Goal: Task Accomplishment & Management: Manage account settings

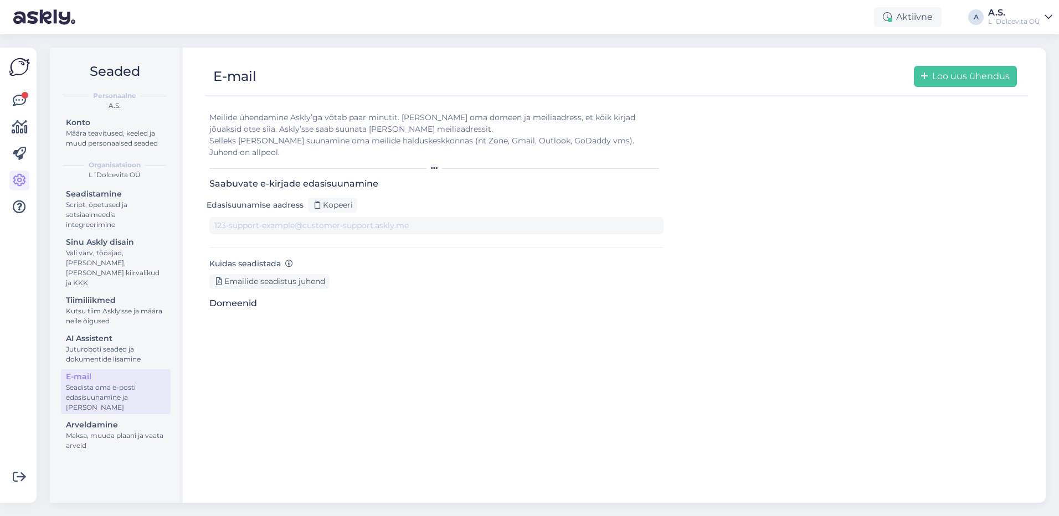
type input "[DOMAIN_NAME][EMAIL_ADDRESS][DOMAIN_NAME]"
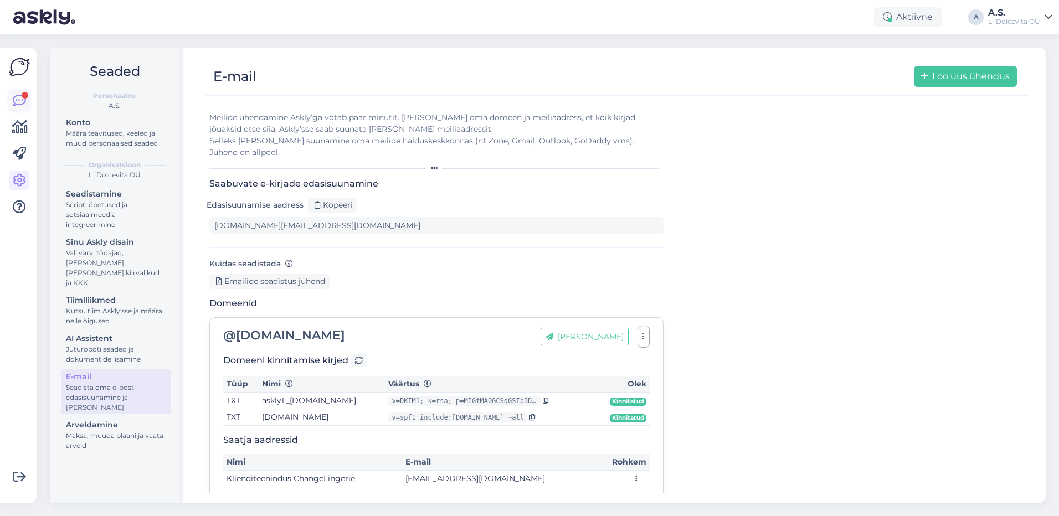
click at [16, 99] on icon at bounding box center [19, 100] width 13 height 13
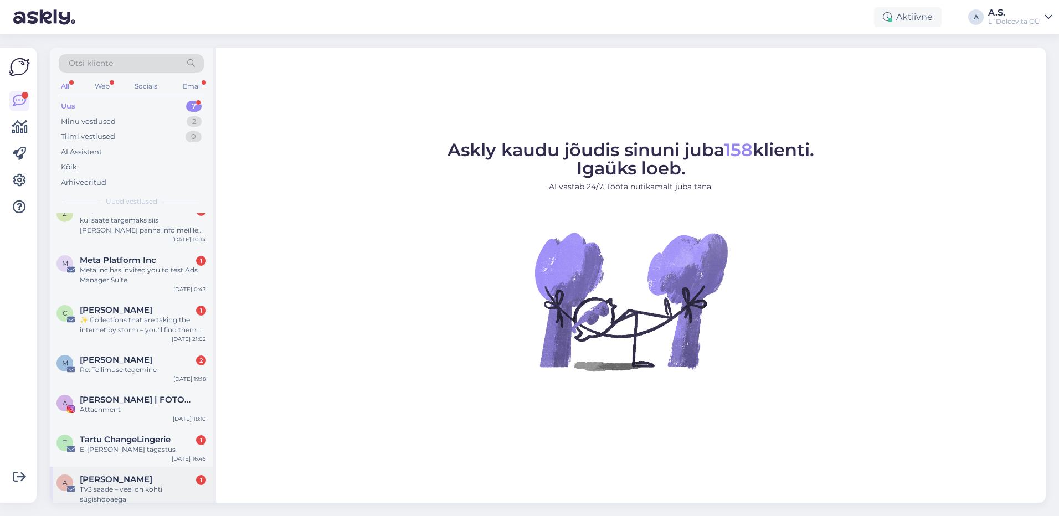
scroll to position [29, 0]
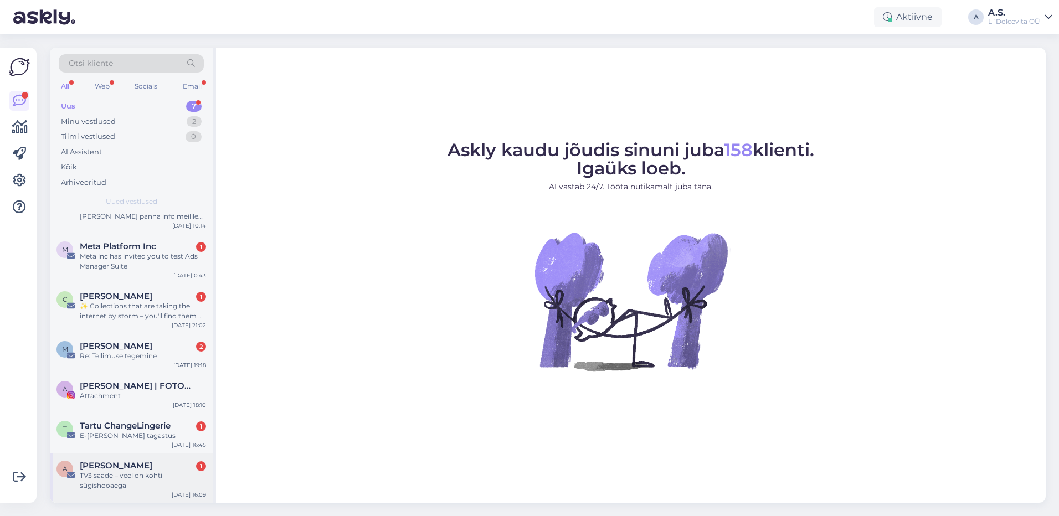
click at [136, 491] on div "A [PERSON_NAME] 1 TV3 [PERSON_NAME] – veel on kohti sügishooaega [DATE] 16:09" at bounding box center [131, 478] width 163 height 50
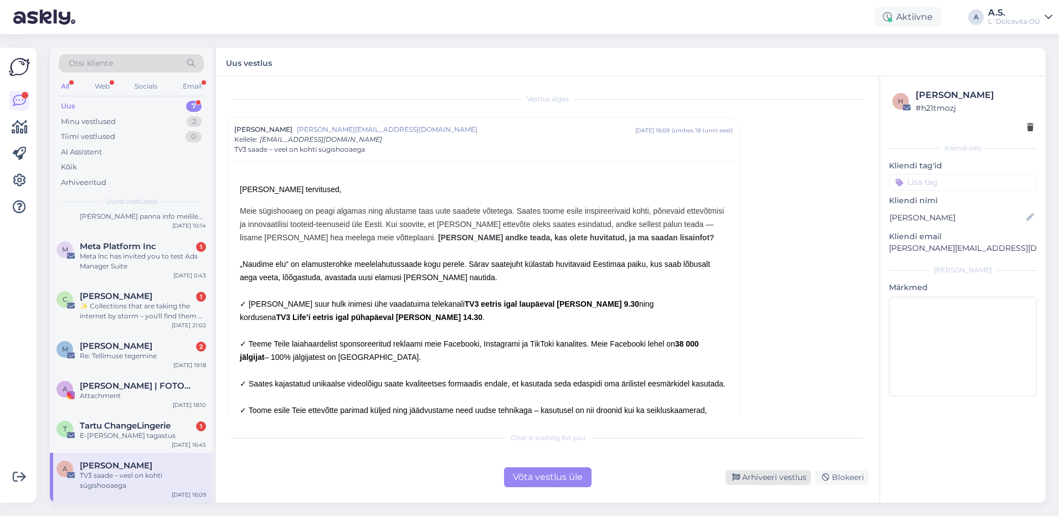
click at [779, 480] on div "Arhiveeri vestlus" at bounding box center [767, 477] width 85 height 15
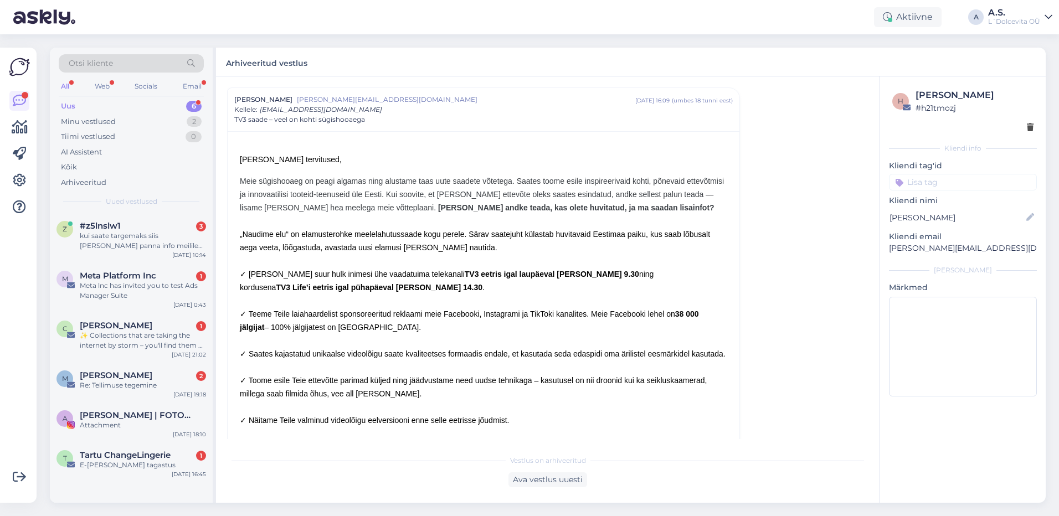
scroll to position [0, 0]
click at [134, 472] on div "T Tartu ChangeLingerie 1 E-[PERSON_NAME] tagastus [DATE] 16:45" at bounding box center [131, 462] width 163 height 40
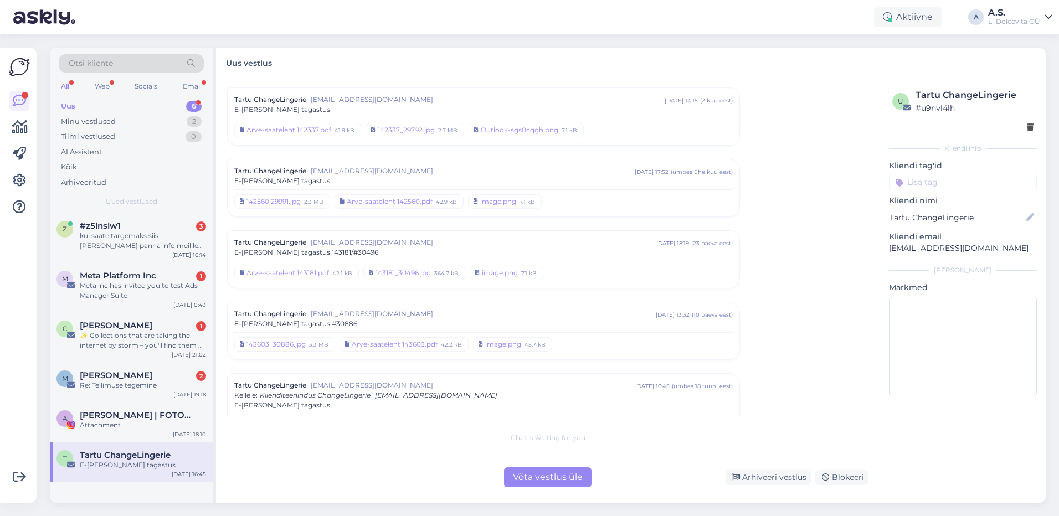
scroll to position [94, 0]
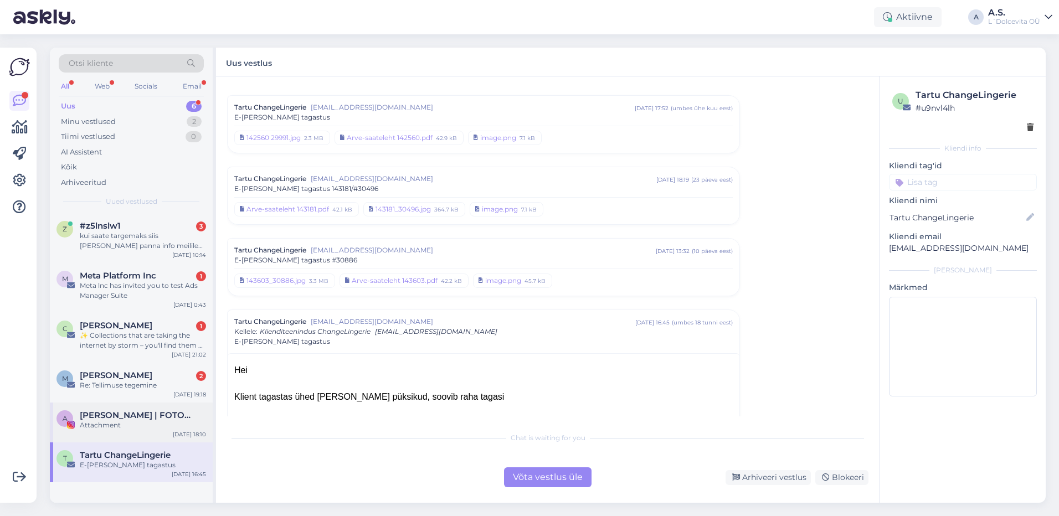
click at [131, 426] on div "Attachment" at bounding box center [143, 425] width 126 height 10
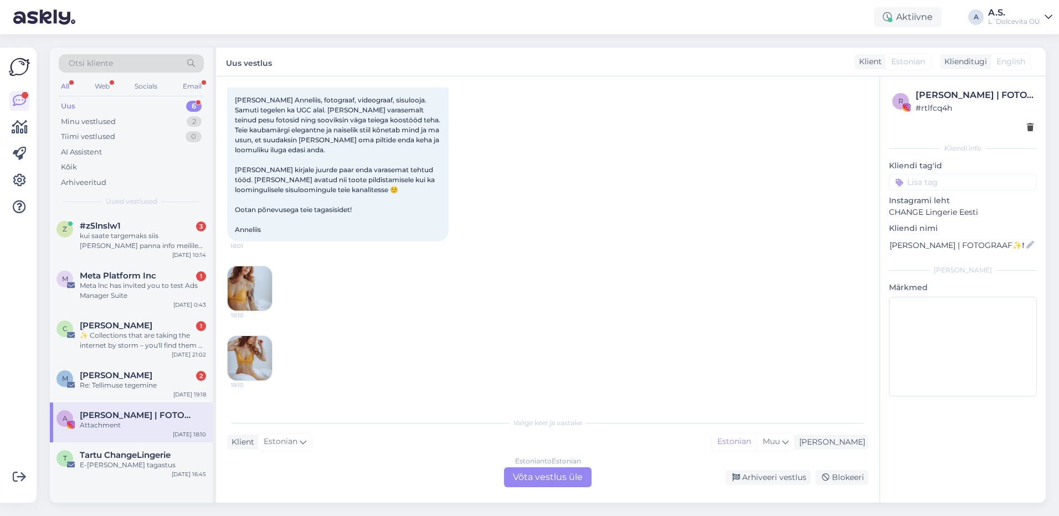
scroll to position [0, 0]
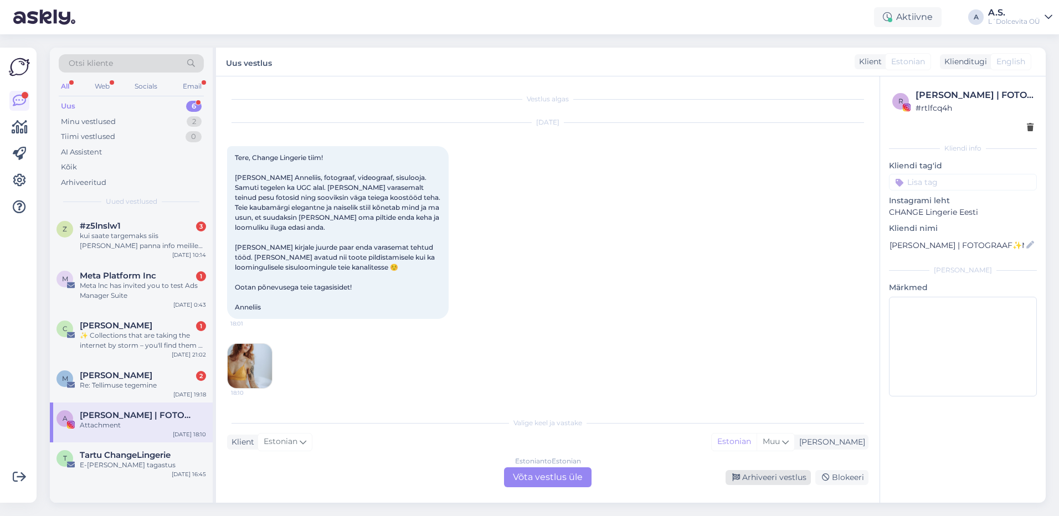
click at [785, 480] on div "Arhiveeri vestlus" at bounding box center [767, 477] width 85 height 15
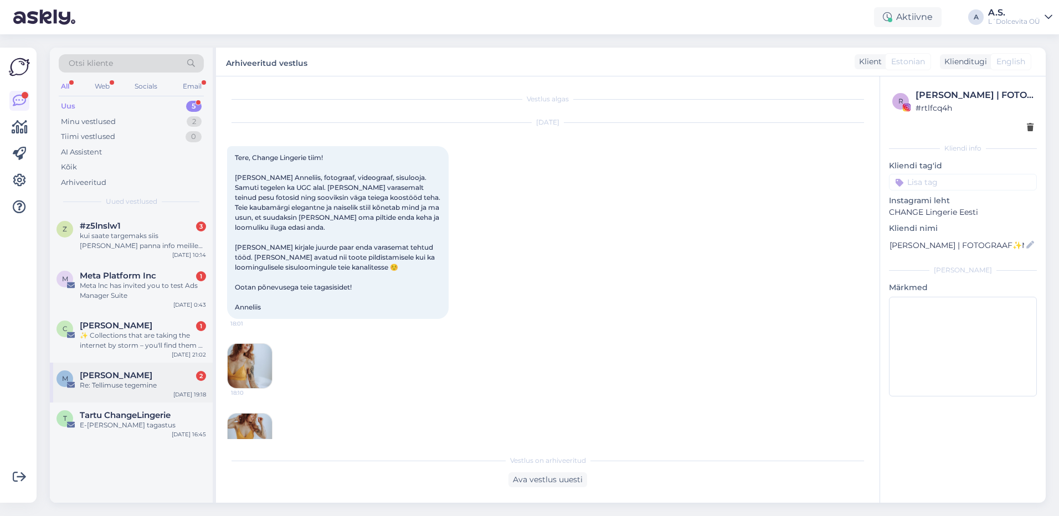
click at [158, 391] on div "M [PERSON_NAME] 2 Re: Tellimuse tegemine [DATE] 19:18" at bounding box center [131, 383] width 163 height 40
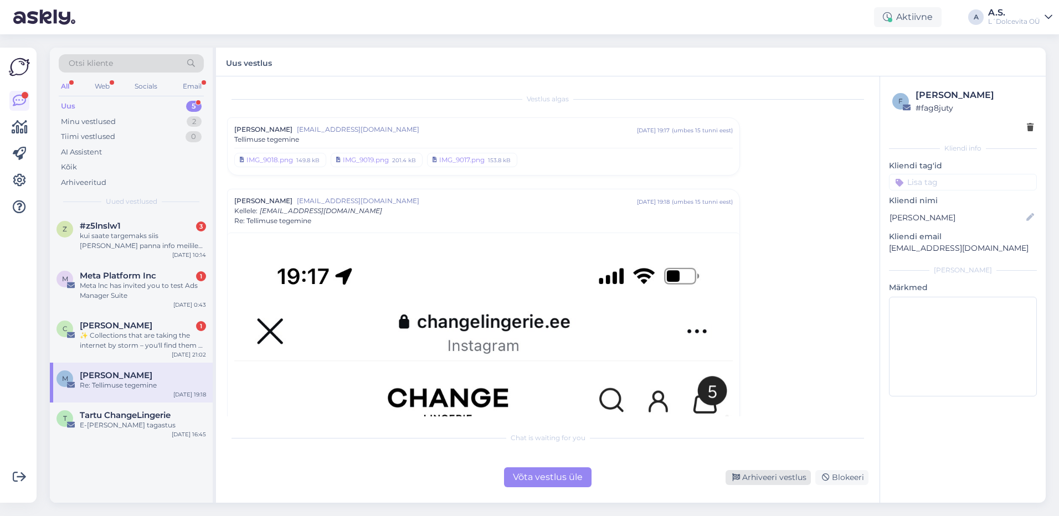
click at [750, 482] on div "Arhiveeri vestlus" at bounding box center [767, 477] width 85 height 15
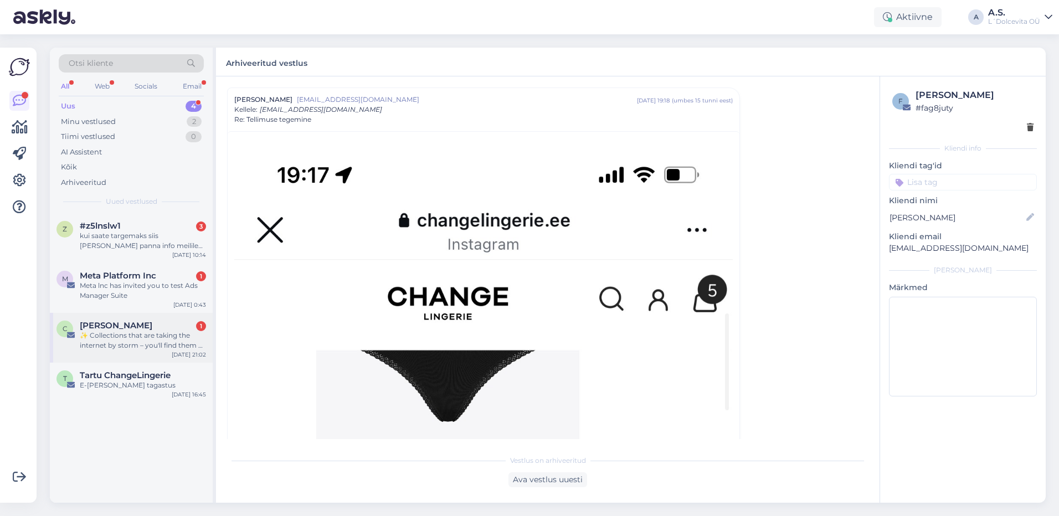
click at [151, 320] on div "C [PERSON_NAME] 1 ✨ Collections that are taking the internet by storm – you'll …" at bounding box center [131, 338] width 163 height 50
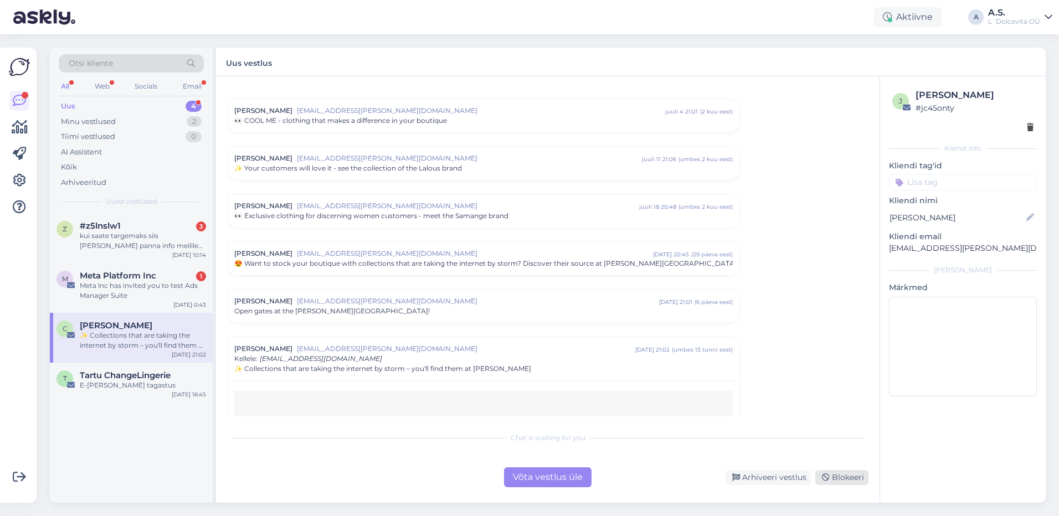
click at [851, 480] on div "Blokeeri" at bounding box center [841, 477] width 53 height 15
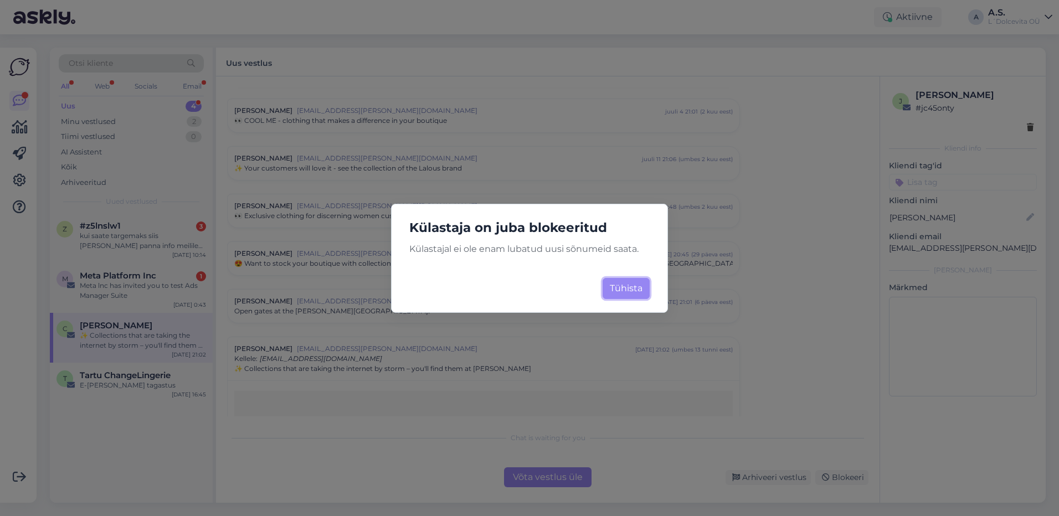
click at [631, 289] on button "Tühista" at bounding box center [626, 288] width 47 height 21
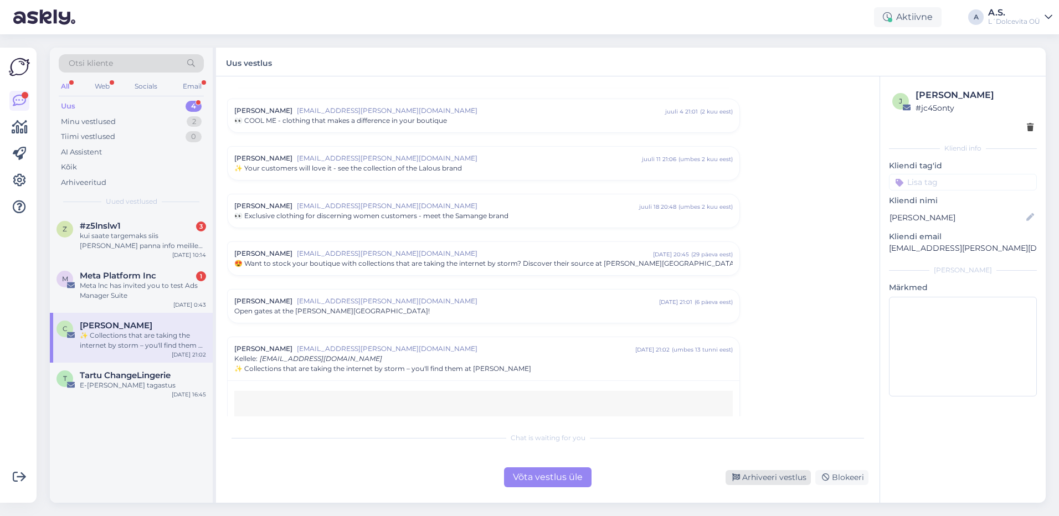
click at [758, 477] on div "Arhiveeri vestlus" at bounding box center [767, 477] width 85 height 15
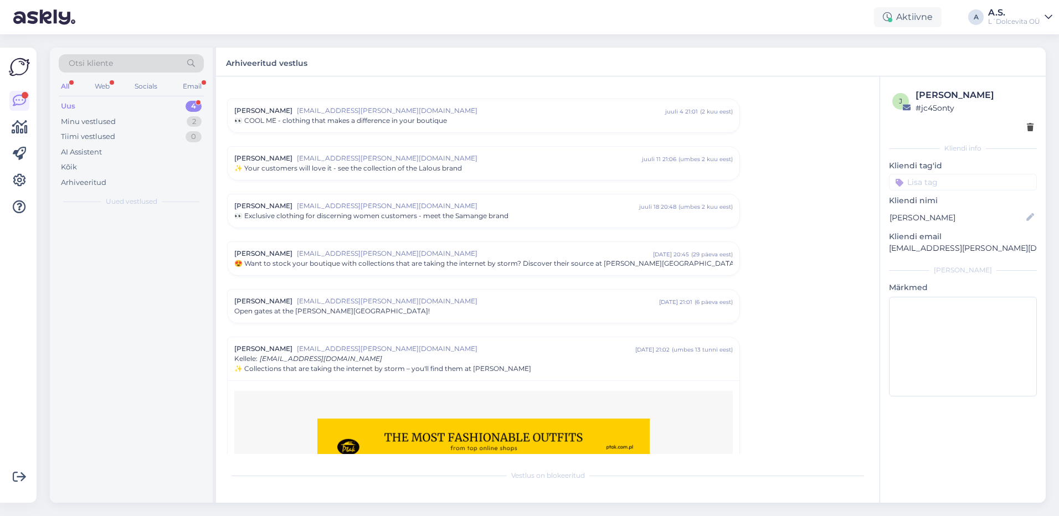
scroll to position [316, 0]
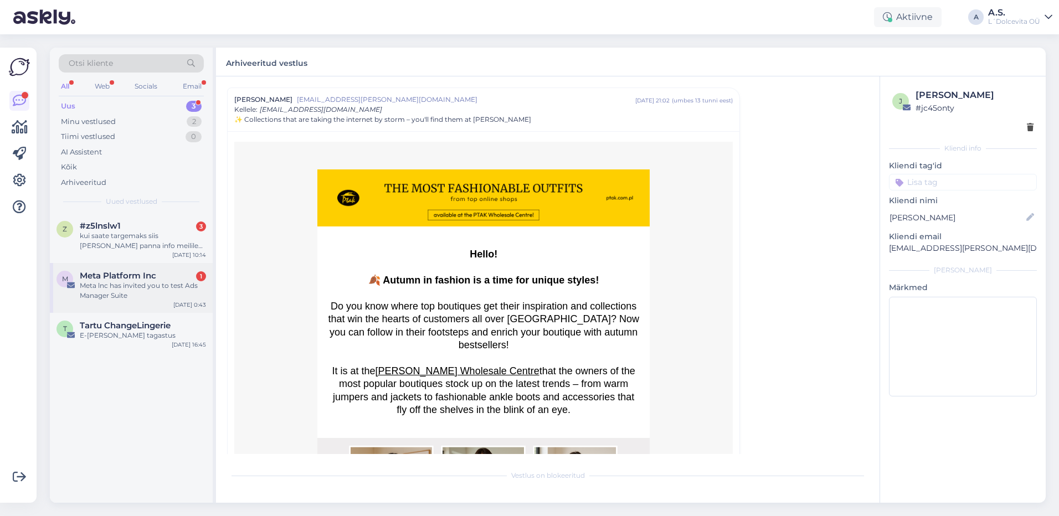
click at [157, 298] on div "Meta lnc has invited you to test Ads Manager Suite" at bounding box center [143, 291] width 126 height 20
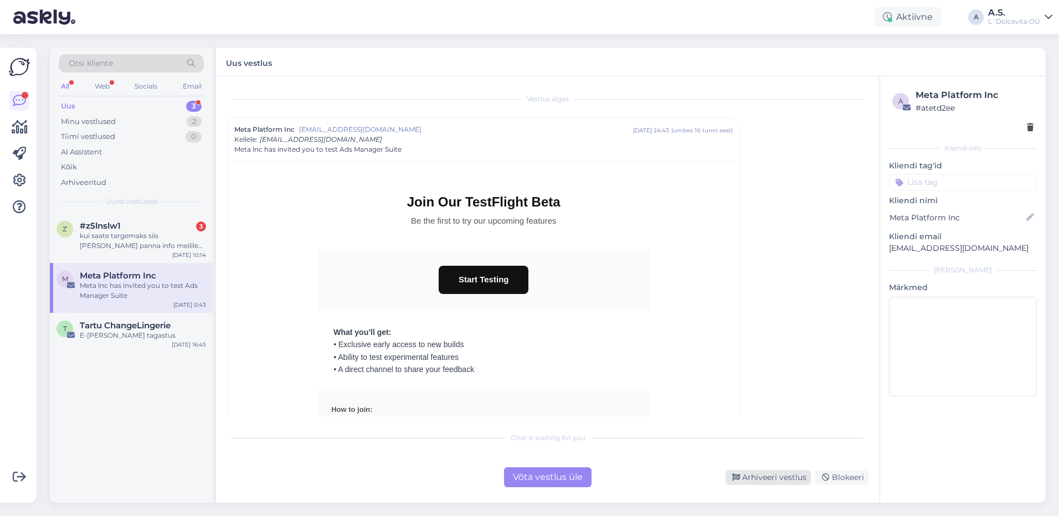
click at [779, 478] on div "Arhiveeri vestlus" at bounding box center [767, 477] width 85 height 15
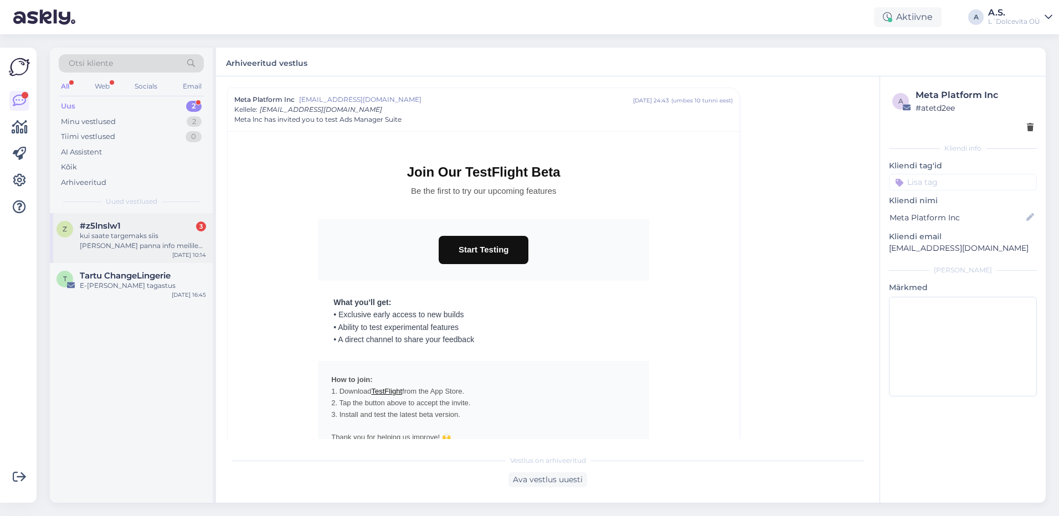
click at [140, 254] on div "z #z5lnslw1 3 kui saate targemaks siis [PERSON_NAME] panna info meilile [PERSON…" at bounding box center [131, 238] width 163 height 50
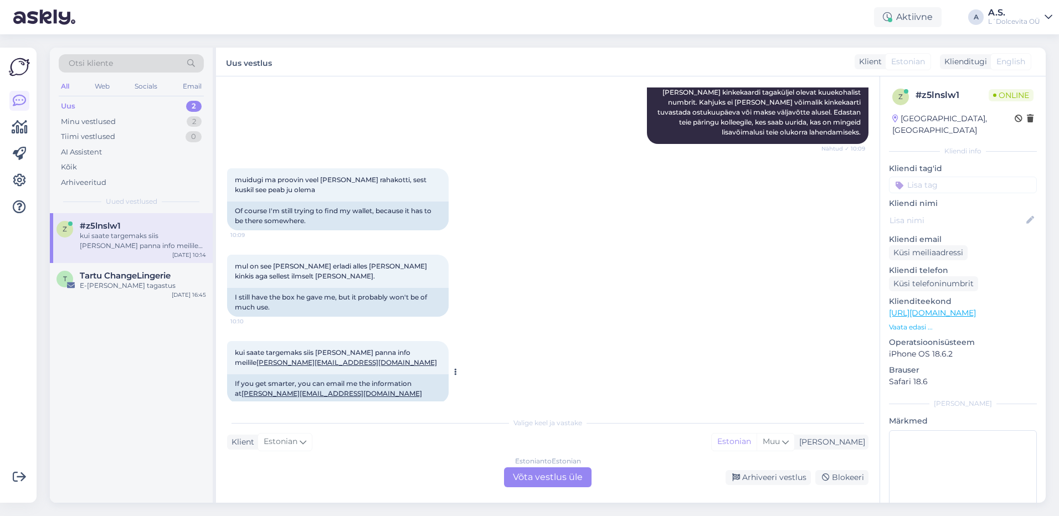
scroll to position [305, 0]
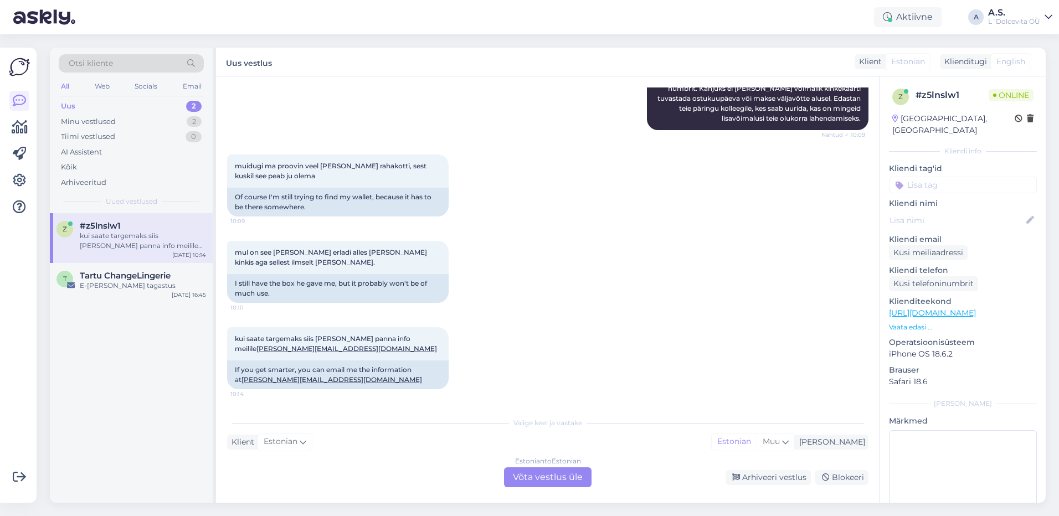
click at [140, 473] on div "z #z5lnslw1 kui saate targemaks siis [PERSON_NAME] panna info meilile [PERSON_N…" at bounding box center [131, 358] width 163 height 290
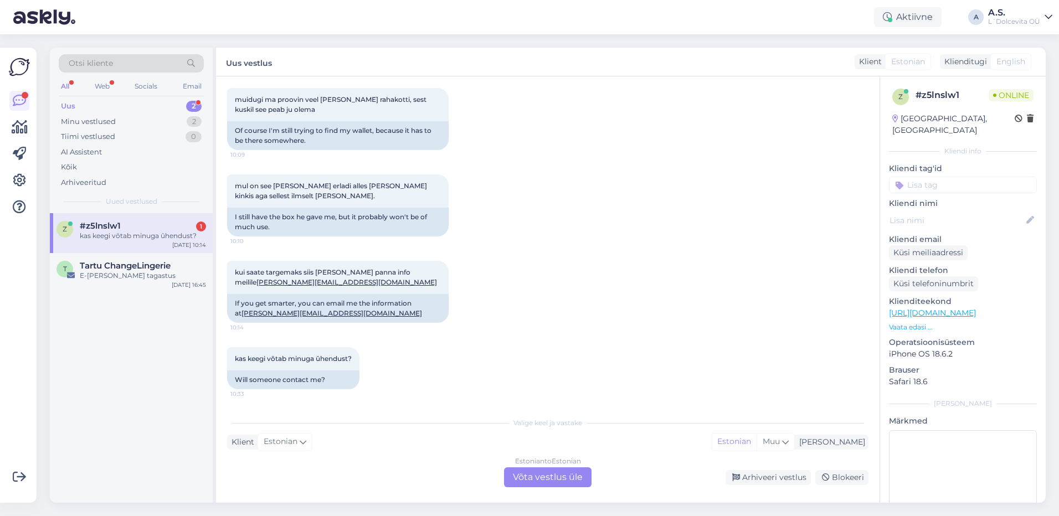
click at [91, 111] on div "Uus 2" at bounding box center [131, 107] width 145 height 16
click at [93, 107] on div "Uus 2" at bounding box center [131, 107] width 145 height 16
click at [95, 125] on div "Minu vestlused" at bounding box center [88, 121] width 55 height 11
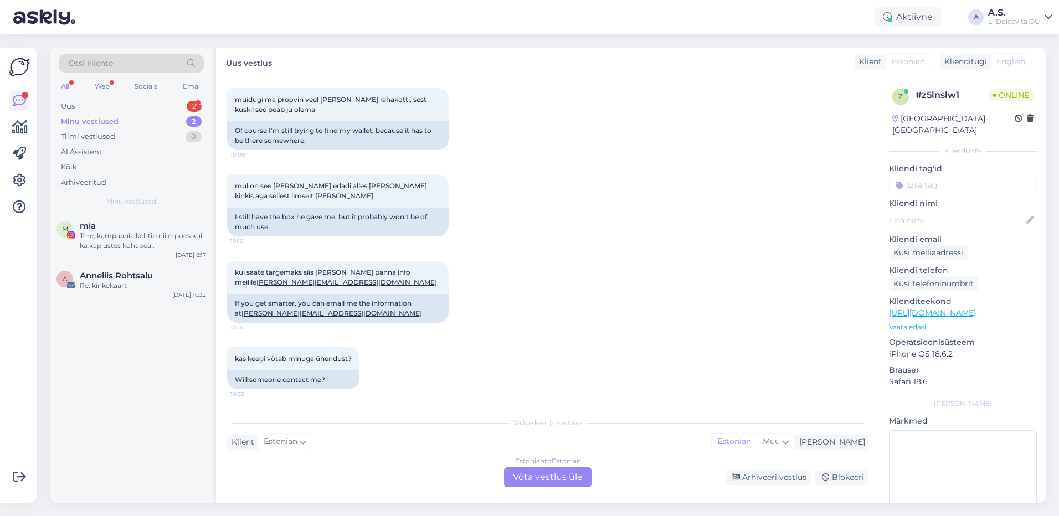
click at [100, 121] on div "Minu vestlused" at bounding box center [90, 121] width 58 height 11
